Goal: Transaction & Acquisition: Purchase product/service

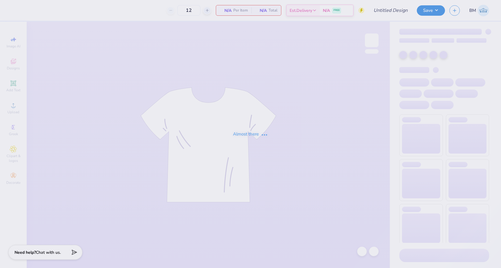
type input "Alpha Sig T-Shirts"
type input "24"
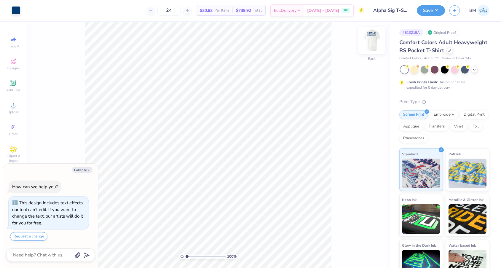
click at [374, 37] on img at bounding box center [372, 40] width 24 height 24
click at [374, 39] on img at bounding box center [372, 40] width 24 height 24
click at [450, 51] on icon at bounding box center [449, 50] width 3 height 3
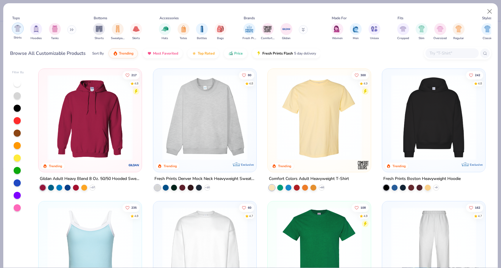
click at [17, 31] on img "filter for Shirts" at bounding box center [17, 28] width 7 height 7
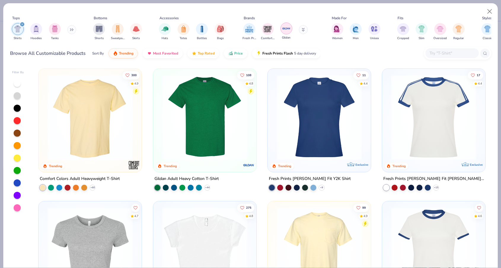
click at [285, 33] on div "filter for Gildan" at bounding box center [286, 29] width 12 height 12
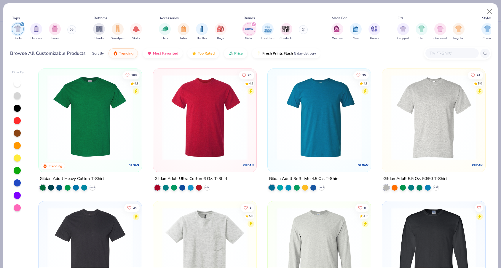
click at [94, 139] on img at bounding box center [89, 117] width 91 height 85
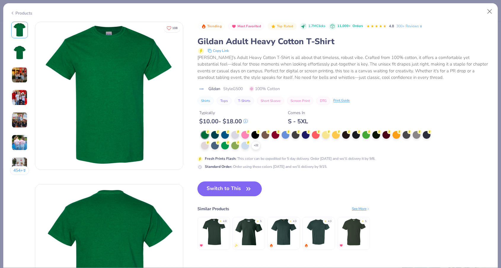
click at [22, 13] on div "Products" at bounding box center [21, 13] width 22 height 6
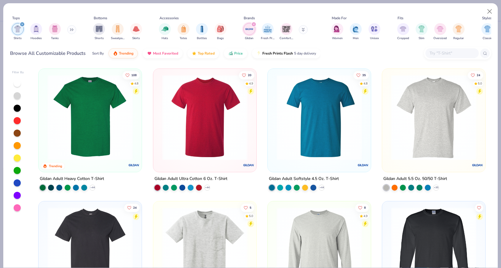
click at [211, 133] on img at bounding box center [204, 117] width 91 height 85
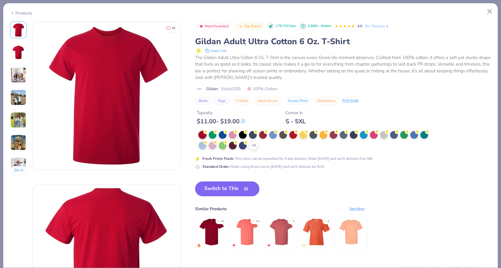
click at [13, 9] on div "Products" at bounding box center [250, 10] width 494 height 15
click at [18, 12] on div "Products" at bounding box center [21, 13] width 22 height 6
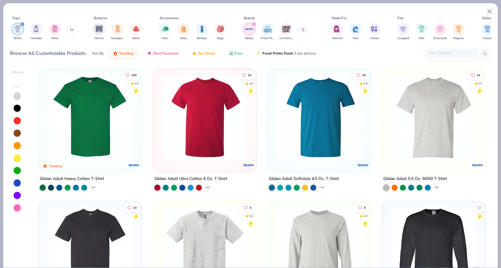
click at [326, 135] on img at bounding box center [319, 117] width 91 height 85
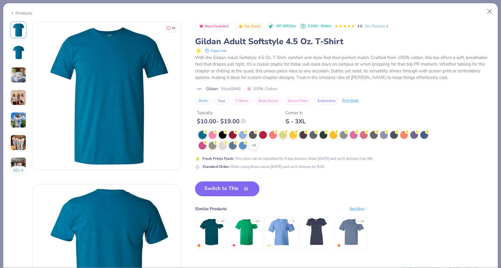
click at [14, 11] on icon at bounding box center [12, 12] width 5 height 7
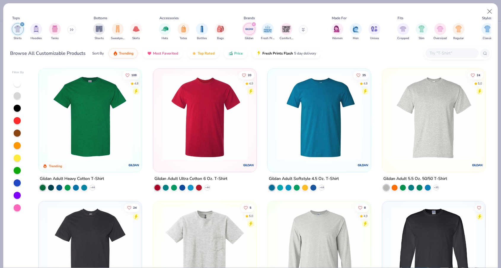
click at [419, 126] on img at bounding box center [433, 117] width 91 height 85
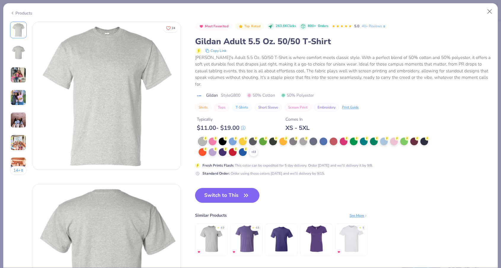
click at [25, 14] on div "Products" at bounding box center [21, 13] width 22 height 6
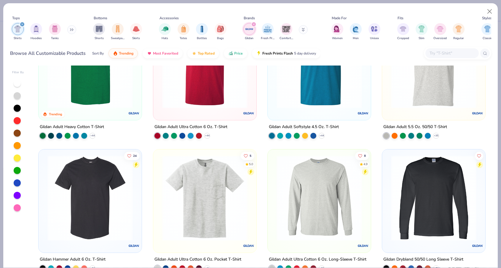
scroll to position [63, 0]
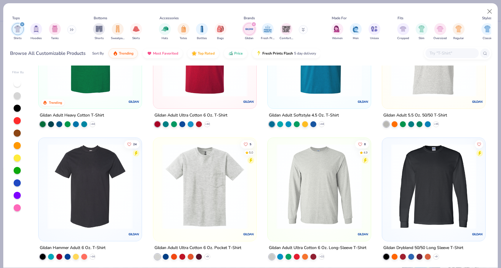
click at [205, 202] on img at bounding box center [204, 186] width 91 height 85
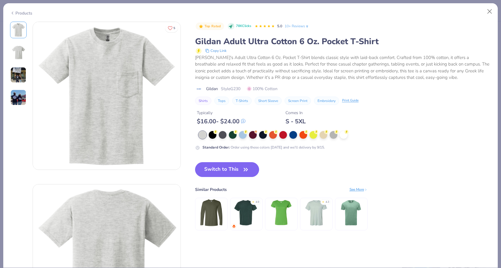
click at [27, 13] on div "Products" at bounding box center [21, 13] width 22 height 6
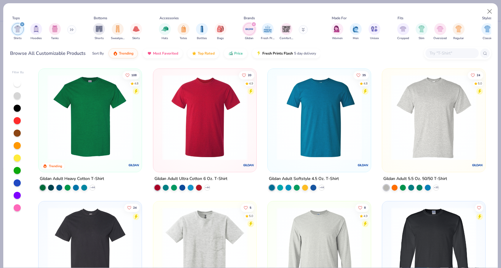
click at [100, 162] on div at bounding box center [90, 119] width 97 height 94
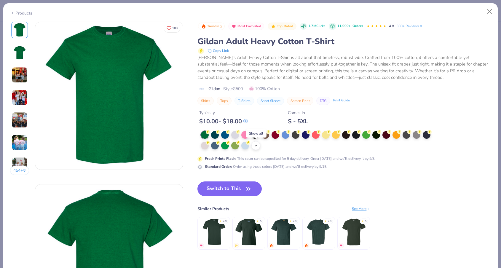
click at [256, 146] on polyline at bounding box center [256, 145] width 2 height 1
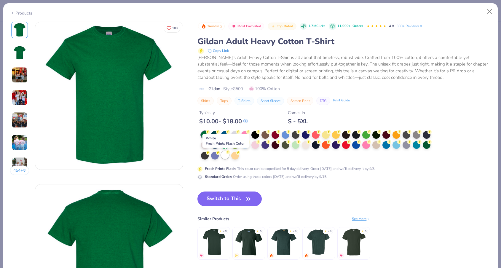
click at [226, 155] on div at bounding box center [225, 155] width 8 height 8
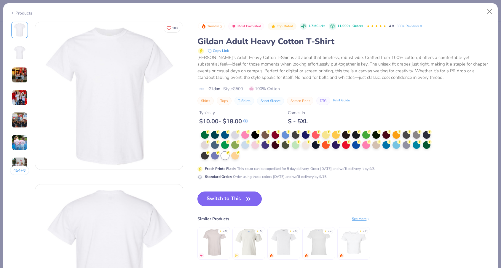
click at [240, 199] on button "Switch to This" at bounding box center [229, 198] width 64 height 15
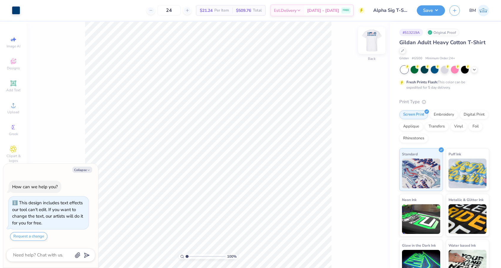
click at [377, 43] on img at bounding box center [372, 40] width 24 height 24
click at [374, 42] on img at bounding box center [372, 40] width 24 height 24
type textarea "x"
type input "3.00"
type textarea "x"
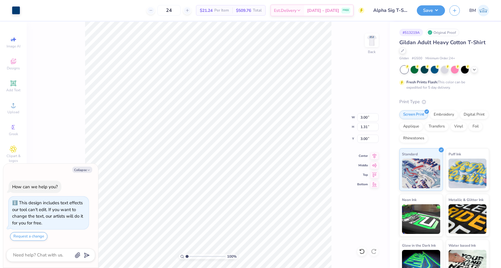
type input "4.04"
type textarea "x"
type input "3.00"
click at [433, 13] on button "Save" at bounding box center [431, 9] width 28 height 10
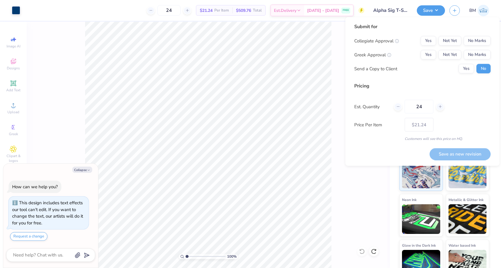
click at [456, 151] on div "Save as new revision" at bounding box center [460, 154] width 61 height 12
click at [447, 152] on div "Save as new revision" at bounding box center [460, 154] width 61 height 12
click at [467, 68] on button "Yes" at bounding box center [466, 68] width 15 height 9
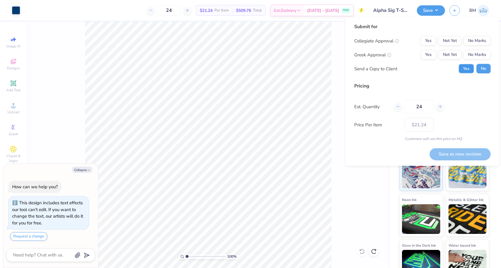
type textarea "x"
click at [453, 153] on div "Save as new revision" at bounding box center [460, 154] width 61 height 12
click at [459, 153] on div "Save as new revision" at bounding box center [460, 154] width 61 height 12
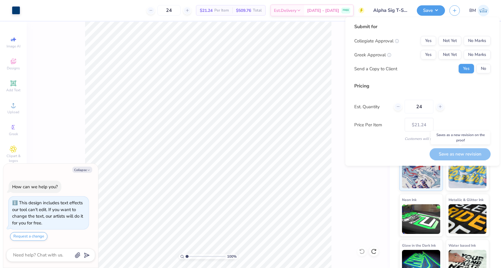
click at [459, 153] on div "Save as new revision" at bounding box center [460, 154] width 61 height 12
click at [454, 53] on button "Not Yet" at bounding box center [449, 54] width 23 height 9
click at [480, 39] on button "No Marks" at bounding box center [477, 40] width 27 height 9
click at [453, 152] on button "Save as new revision" at bounding box center [460, 154] width 61 height 12
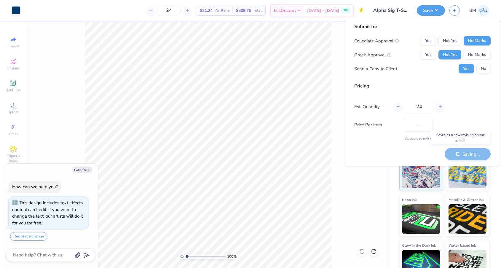
type input "$21.24"
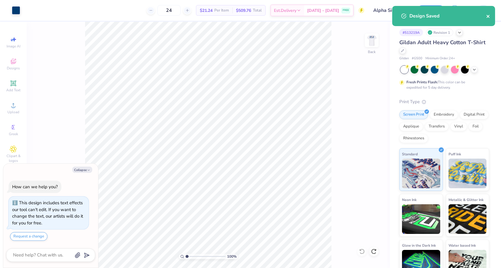
click at [487, 17] on icon "close" at bounding box center [487, 16] width 3 height 3
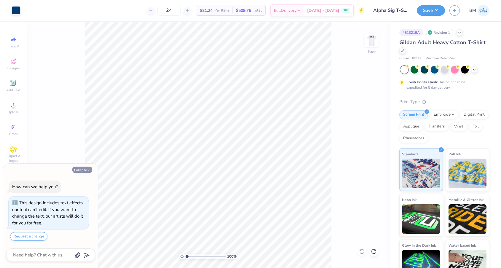
click at [84, 170] on button "Collapse" at bounding box center [82, 170] width 20 height 6
type textarea "x"
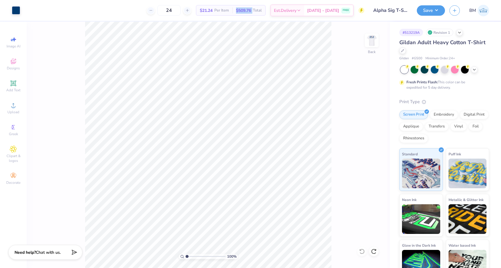
drag, startPoint x: 243, startPoint y: 11, endPoint x: 261, endPoint y: 11, distance: 17.5
click at [261, 11] on div "$509.76 Total" at bounding box center [248, 10] width 33 height 10
click at [251, 9] on span "$509.76" at bounding box center [243, 10] width 15 height 6
